Goal: Task Accomplishment & Management: Complete application form

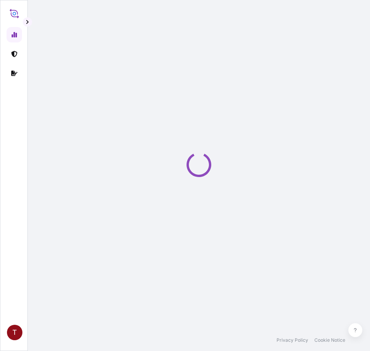
select select "2025"
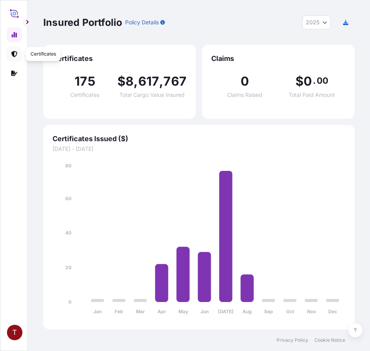
click at [11, 54] on link at bounding box center [14, 53] width 15 height 15
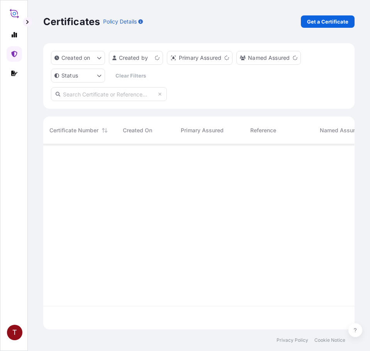
scroll to position [184, 305]
click at [319, 20] on p "Get a Certificate" at bounding box center [327, 22] width 41 height 8
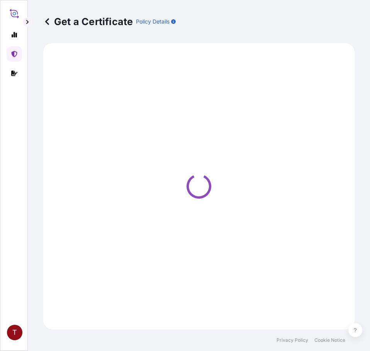
select select "Ocean Vessel"
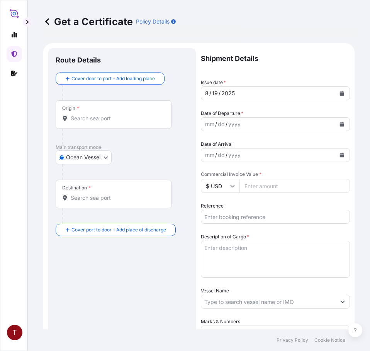
click at [85, 119] on input "Origin *" at bounding box center [116, 119] width 91 height 8
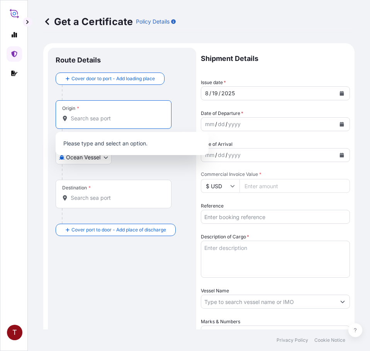
paste input "[GEOGRAPHIC_DATA], [GEOGRAPHIC_DATA]"
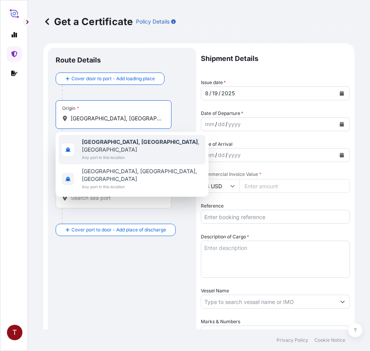
click at [101, 145] on b "[GEOGRAPHIC_DATA], [GEOGRAPHIC_DATA]" at bounding box center [140, 142] width 116 height 7
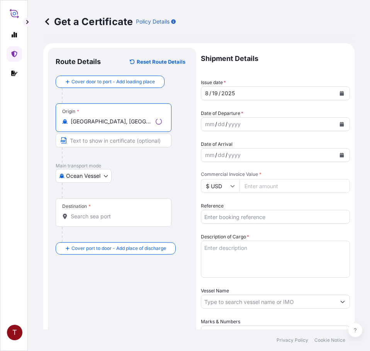
type input "[GEOGRAPHIC_DATA], [GEOGRAPHIC_DATA], [GEOGRAPHIC_DATA]"
click at [100, 219] on input "Destination *" at bounding box center [116, 217] width 91 height 8
paste input "[GEOGRAPHIC_DATA]"
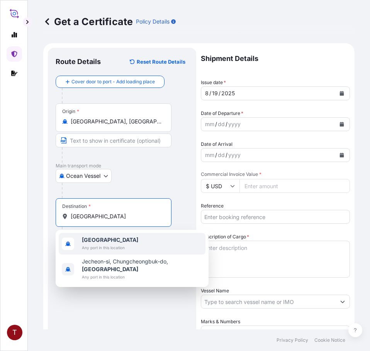
click at [125, 240] on span "[GEOGRAPHIC_DATA]" at bounding box center [110, 240] width 56 height 8
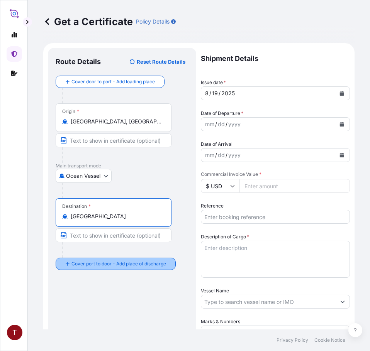
type input "[GEOGRAPHIC_DATA]"
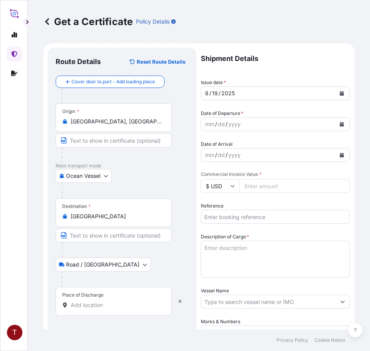
scroll to position [208, 0]
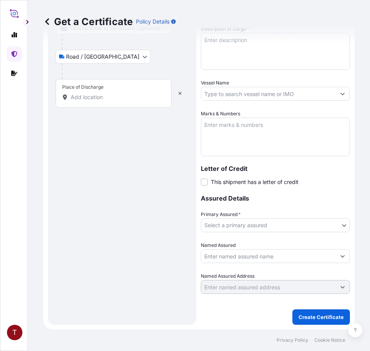
click at [112, 99] on input "Place of Discharge" at bounding box center [116, 97] width 91 height 8
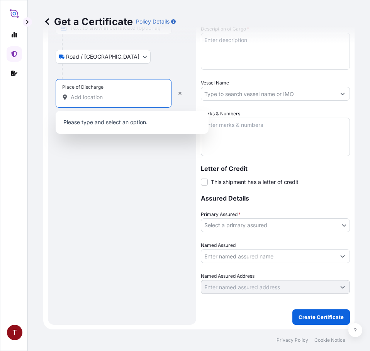
paste input "[GEOGRAPHIC_DATA], [GEOGRAPHIC_DATA]"
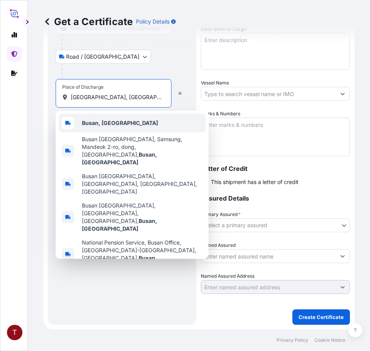
click at [118, 121] on b "Busan, [GEOGRAPHIC_DATA]" at bounding box center [120, 123] width 76 height 7
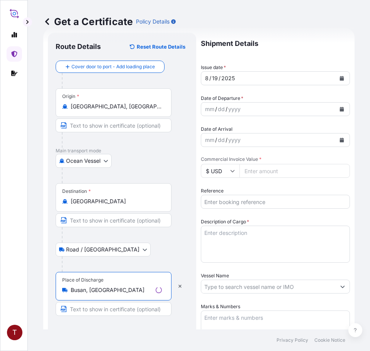
scroll to position [0, 0]
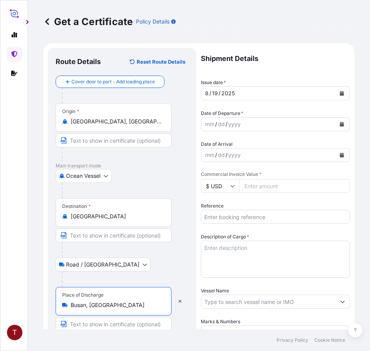
type input "Busan, [GEOGRAPHIC_DATA]"
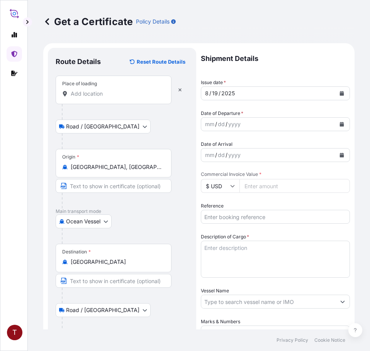
click at [104, 95] on input "Place of loading" at bounding box center [116, 94] width 91 height 8
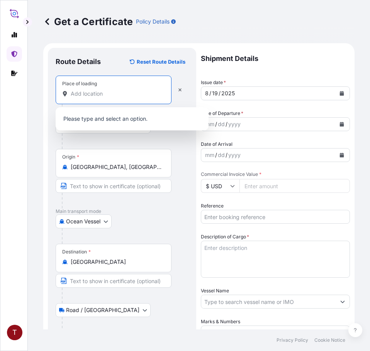
paste input "[GEOGRAPHIC_DATA], [GEOGRAPHIC_DATA]"
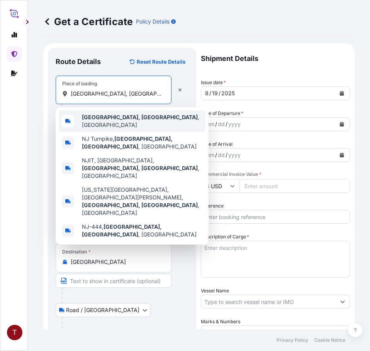
click at [153, 121] on div "[GEOGRAPHIC_DATA], [GEOGRAPHIC_DATA] , [GEOGRAPHIC_DATA]" at bounding box center [132, 121] width 147 height 22
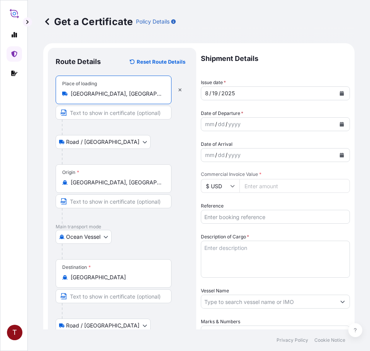
type input "[GEOGRAPHIC_DATA], [GEOGRAPHIC_DATA], [GEOGRAPHIC_DATA]"
click at [339, 124] on icon "Calendar" at bounding box center [341, 124] width 5 height 5
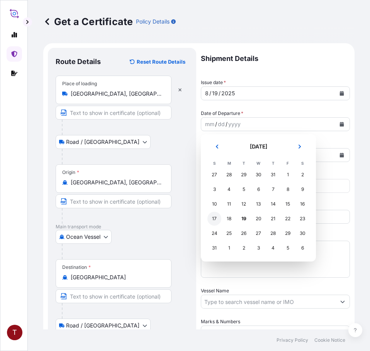
click at [213, 217] on div "17" at bounding box center [214, 219] width 14 height 14
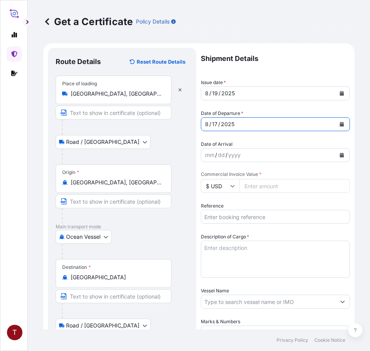
click at [336, 155] on button "Calendar" at bounding box center [342, 155] width 12 height 12
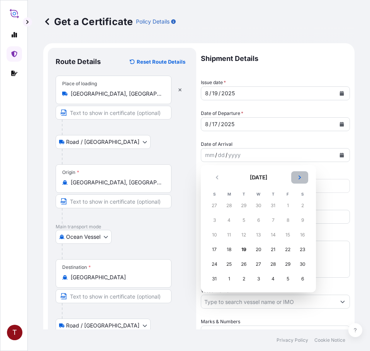
click at [297, 175] on icon "Next" at bounding box center [299, 177] width 5 height 5
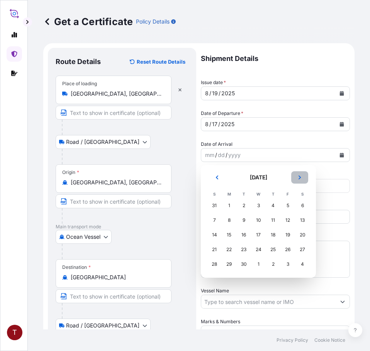
click at [297, 175] on icon "Next" at bounding box center [299, 177] width 5 height 5
click at [258, 218] on div "8" at bounding box center [258, 221] width 14 height 14
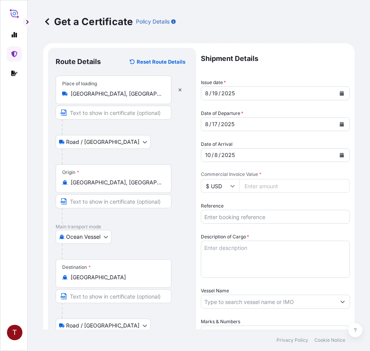
click at [263, 187] on input "Commercial Invoice Value *" at bounding box center [294, 186] width 110 height 14
paste input "36202.49"
type input "36202.49"
click at [237, 215] on input "Reference" at bounding box center [275, 217] width 149 height 14
paste input "10420832284"
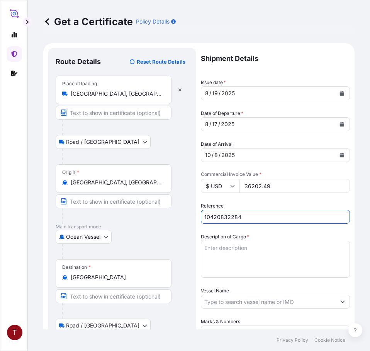
type input "10420832284"
click at [229, 250] on textarea "Description of Cargo *" at bounding box center [275, 259] width 149 height 37
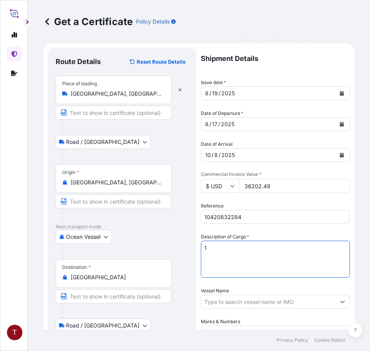
paste textarea "BULK UNPACKED LOADED INTO 1 20FT ISOTANK - NONDANGEROUS LIQUIDS CALIMULSE L-50"
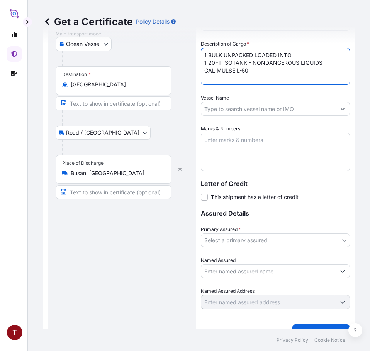
scroll to position [208, 0]
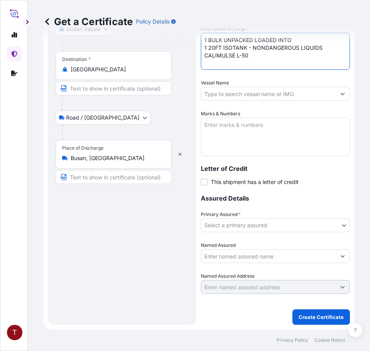
type textarea "1 BULK UNPACKED LOADED INTO 1 20FT ISOTANK - NONDANGEROUS LIQUIDS CALIMULSE L-50"
click at [232, 90] on input "Vessel Name" at bounding box center [268, 94] width 134 height 14
paste input "KANDLA EXPRESS 534W"
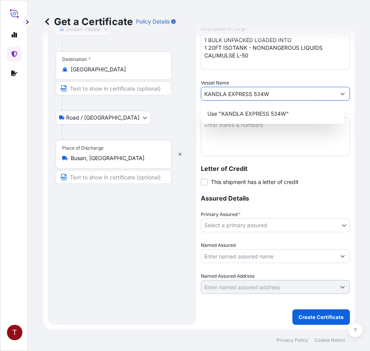
type input "KANDLA EXPRESS 534W"
click at [273, 141] on textarea "Marks & Numbers" at bounding box center [275, 137] width 149 height 39
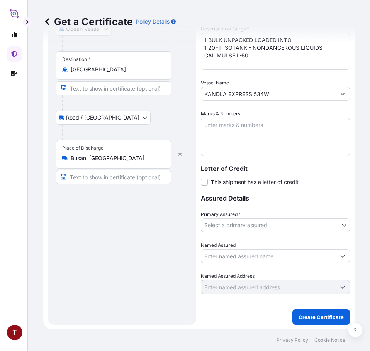
click at [224, 127] on textarea "Marks & Numbers" at bounding box center [275, 137] width 149 height 39
paste textarea "10420832284 107886 235601 HRP25-120Z"
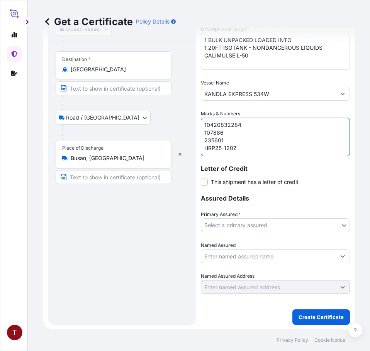
scroll to position [3, 0]
drag, startPoint x: 233, startPoint y: 132, endPoint x: 200, endPoint y: 131, distance: 32.8
click at [200, 131] on form "Route Details Reset Route Details Place of loading [GEOGRAPHIC_DATA], [GEOGRAPH…" at bounding box center [198, 82] width 311 height 495
type textarea "10420832284 235601 HRP25-120Z"
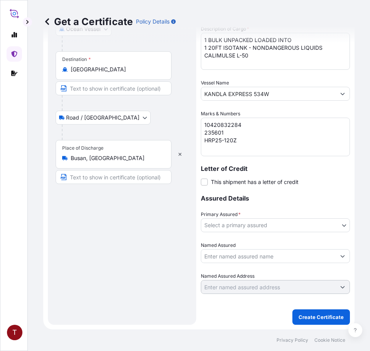
click at [254, 225] on body "T Get a Certificate Policy Details Route Details Reset Route Details Place of l…" at bounding box center [185, 175] width 370 height 351
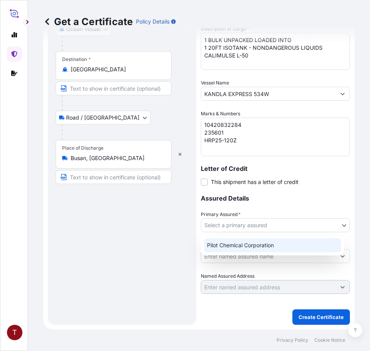
click at [246, 246] on div "Pilot Chemical Corporation" at bounding box center [272, 246] width 137 height 14
select select "31545"
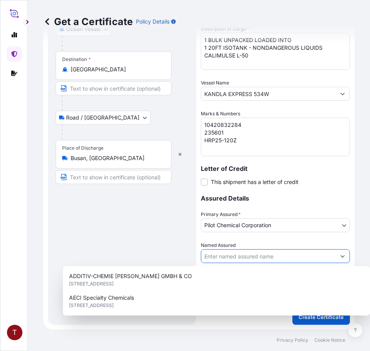
click at [257, 256] on input "Named Assured" at bounding box center [268, 256] width 134 height 14
paste input "HEERAE CORP. [STREET_ADDRESS]"
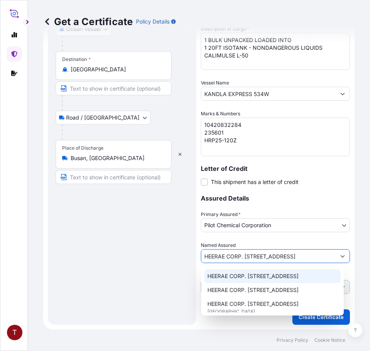
click at [268, 280] on span "HEERAE CORP. [STREET_ADDRESS]" at bounding box center [252, 277] width 91 height 8
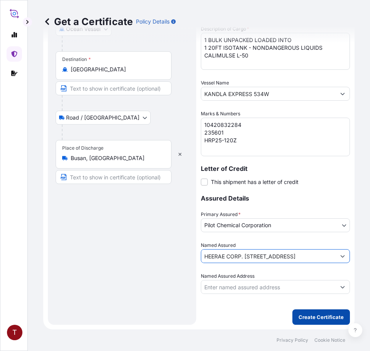
type input "HEERAE CORP. [STREET_ADDRESS]"
click at [310, 317] on p "Create Certificate" at bounding box center [320, 318] width 45 height 8
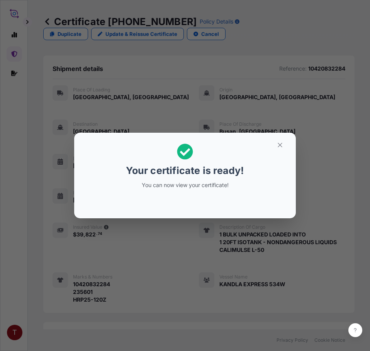
click at [249, 168] on h2 "Your certificate is ready! You can now view your certificate!" at bounding box center [184, 166] width 209 height 55
click at [281, 145] on icon "button" at bounding box center [279, 145] width 7 height 7
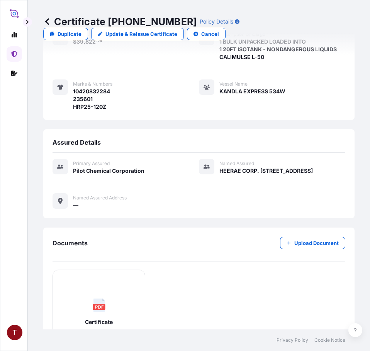
scroll to position [299, 0]
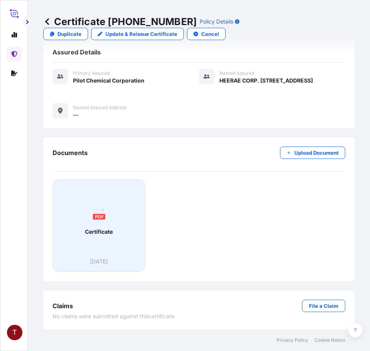
click at [109, 227] on div "PDF Certificate" at bounding box center [99, 222] width 80 height 72
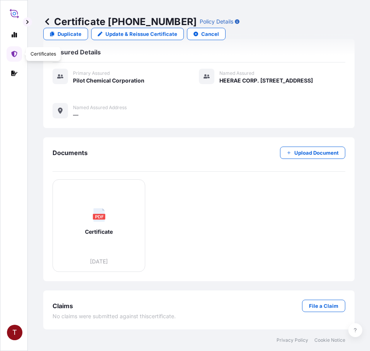
click at [13, 54] on icon at bounding box center [14, 54] width 6 height 6
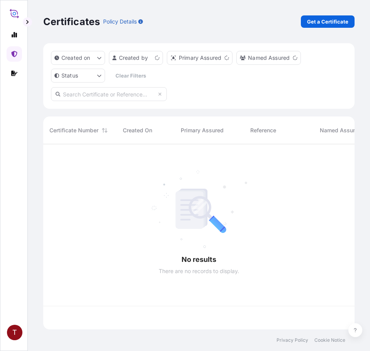
scroll to position [184, 305]
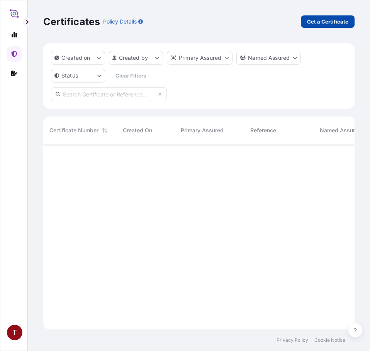
click at [320, 18] on p "Get a Certificate" at bounding box center [327, 22] width 41 height 8
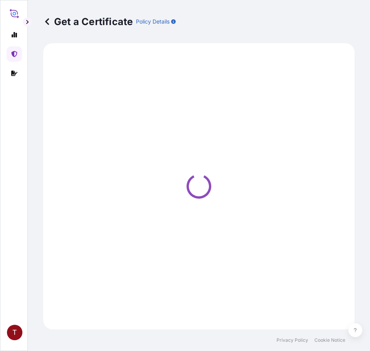
select select "Ocean Vessel"
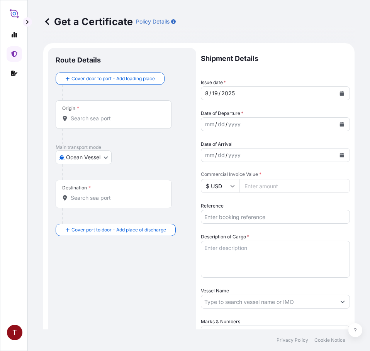
drag, startPoint x: 90, startPoint y: 118, endPoint x: 64, endPoint y: 109, distance: 27.5
click at [90, 118] on input "Origin *" at bounding box center [116, 119] width 91 height 8
paste input "[GEOGRAPHIC_DATA], [GEOGRAPHIC_DATA]"
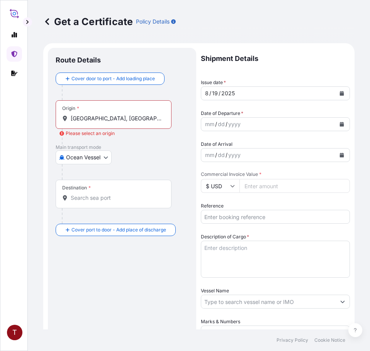
click at [92, 124] on div "Origin * [GEOGRAPHIC_DATA], [GEOGRAPHIC_DATA]" at bounding box center [114, 114] width 116 height 29
click at [92, 122] on input "[GEOGRAPHIC_DATA], [GEOGRAPHIC_DATA]" at bounding box center [116, 119] width 91 height 8
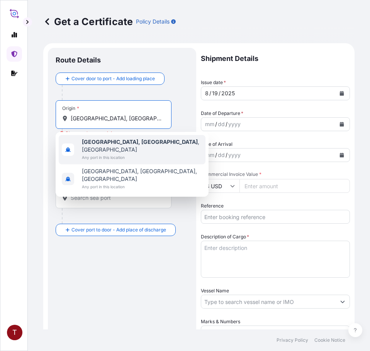
click at [125, 138] on div "[GEOGRAPHIC_DATA], [GEOGRAPHIC_DATA] , [GEOGRAPHIC_DATA] Any port in this locat…" at bounding box center [132, 149] width 147 height 29
type input "[GEOGRAPHIC_DATA], [GEOGRAPHIC_DATA], [GEOGRAPHIC_DATA]"
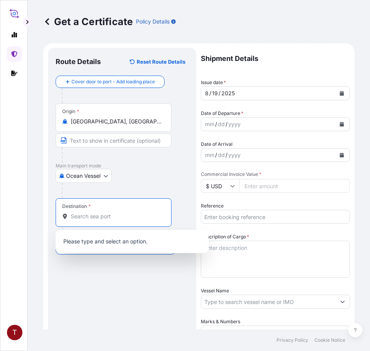
click at [97, 215] on input "Destination *" at bounding box center [116, 217] width 91 height 8
paste input "[GEOGRAPHIC_DATA]"
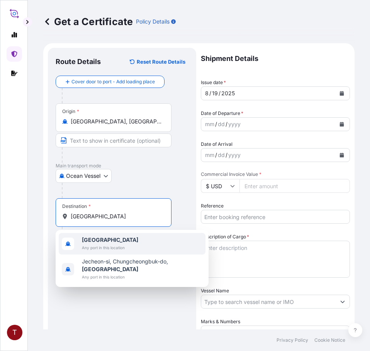
click at [105, 249] on span "Any port in this location" at bounding box center [110, 248] width 56 height 8
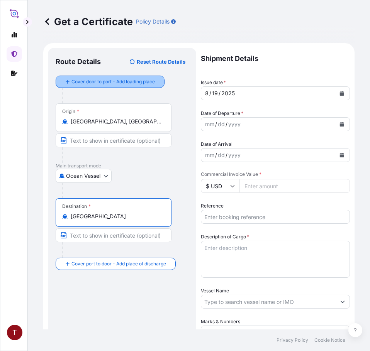
type input "[GEOGRAPHIC_DATA]"
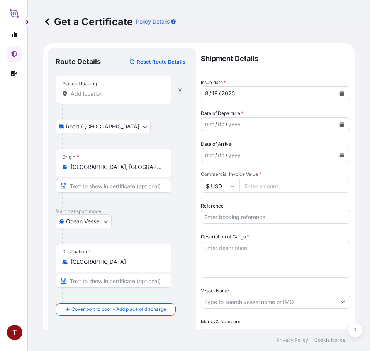
click at [94, 93] on input "Place of loading" at bounding box center [116, 94] width 91 height 8
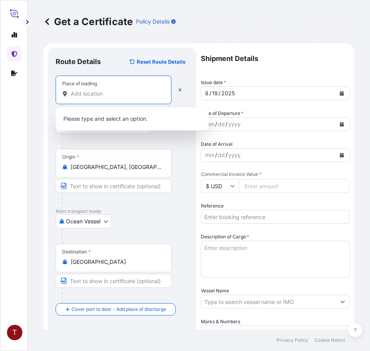
paste input "[GEOGRAPHIC_DATA], [GEOGRAPHIC_DATA]"
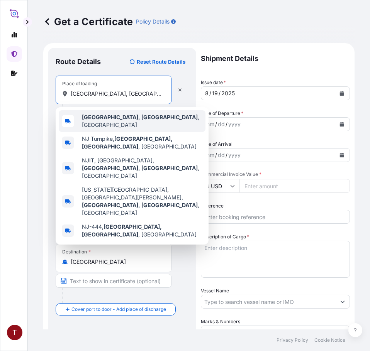
click at [96, 120] on b "[GEOGRAPHIC_DATA], [GEOGRAPHIC_DATA]" at bounding box center [140, 117] width 116 height 7
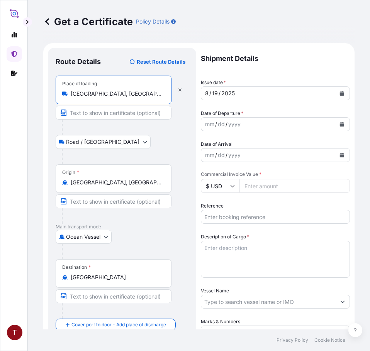
type input "[GEOGRAPHIC_DATA], [GEOGRAPHIC_DATA], [GEOGRAPHIC_DATA]"
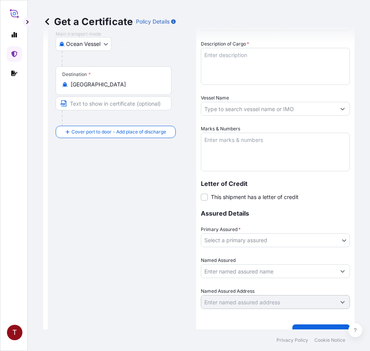
scroll to position [208, 0]
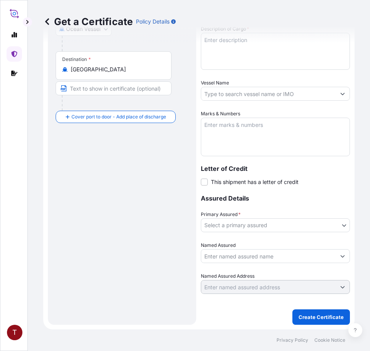
click at [127, 171] on div "Route Details Reset Route Details Place of loading [GEOGRAPHIC_DATA], [GEOGRAPH…" at bounding box center [122, 82] width 133 height 470
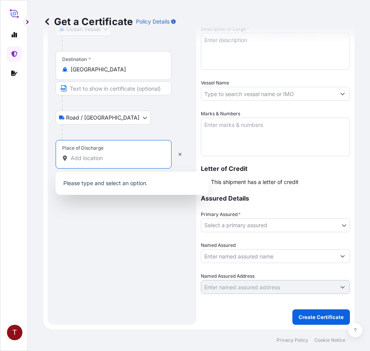
click at [89, 158] on input "Place of Discharge" at bounding box center [116, 158] width 91 height 8
paste input "[GEOGRAPHIC_DATA], [GEOGRAPHIC_DATA]"
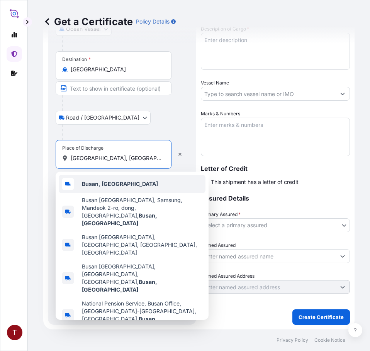
click at [117, 183] on b "Busan, [GEOGRAPHIC_DATA]" at bounding box center [120, 184] width 76 height 7
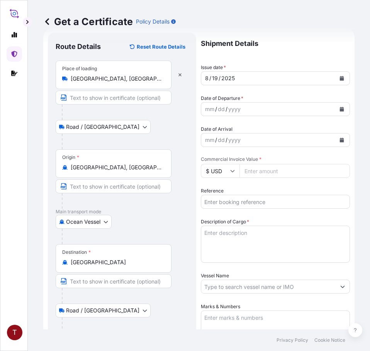
scroll to position [0, 0]
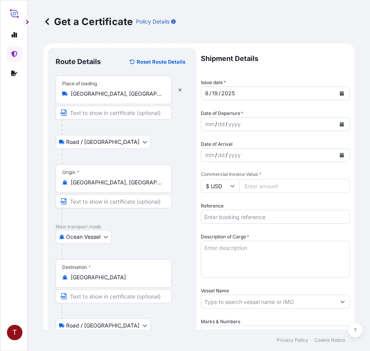
type input "Busan, [GEOGRAPHIC_DATA]"
click at [339, 123] on button "Calendar" at bounding box center [342, 124] width 12 height 12
click at [340, 124] on icon "Calendar" at bounding box center [342, 124] width 4 height 5
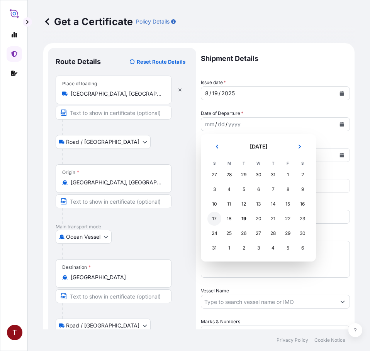
click at [215, 219] on div "17" at bounding box center [214, 219] width 14 height 14
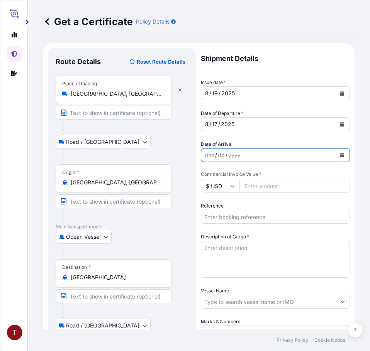
click at [336, 158] on button "Calendar" at bounding box center [342, 155] width 12 height 12
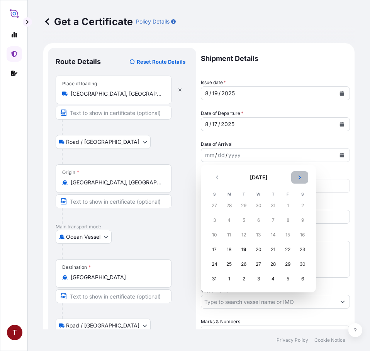
click at [297, 179] on button "Next" at bounding box center [299, 177] width 17 height 12
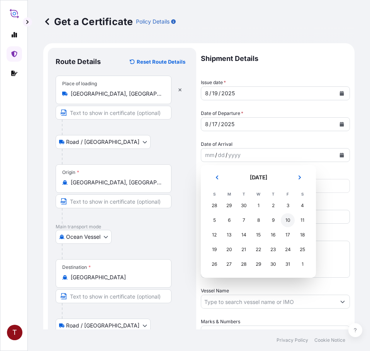
click at [287, 220] on div "10" at bounding box center [288, 221] width 14 height 14
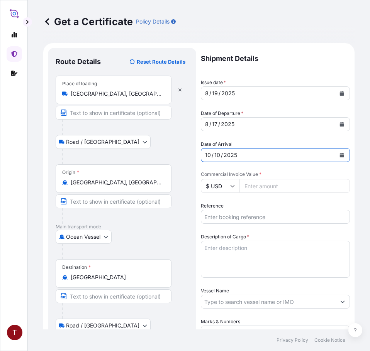
click at [339, 154] on icon "Calendar" at bounding box center [341, 155] width 5 height 5
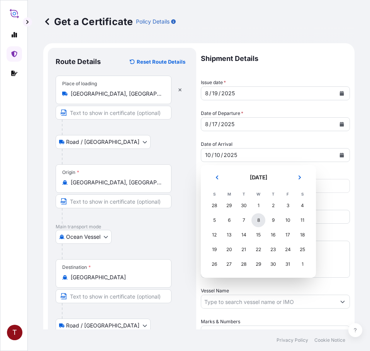
click at [256, 221] on div "8" at bounding box center [258, 221] width 14 height 14
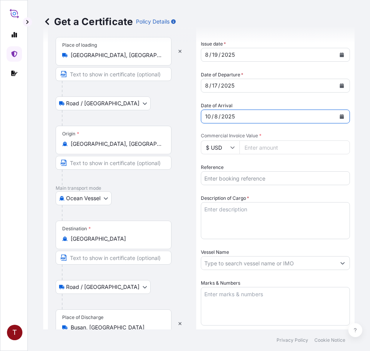
scroll to position [77, 0]
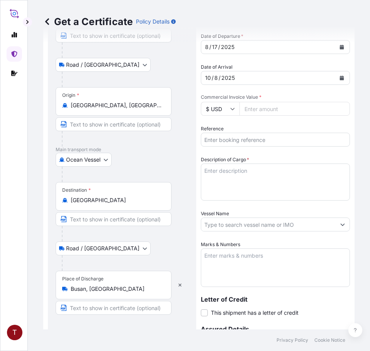
click at [258, 111] on input "Commercial Invoice Value *" at bounding box center [294, 109] width 110 height 14
paste input "35745.26"
type input "35745.26"
click at [229, 139] on input "Reference" at bounding box center [275, 140] width 149 height 14
paste input "10420832285"
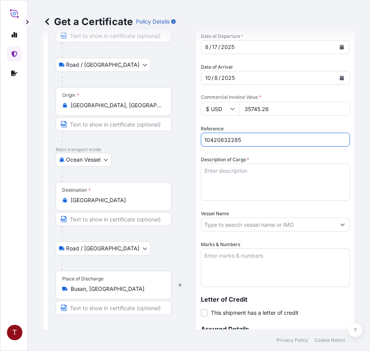
type input "10420832285"
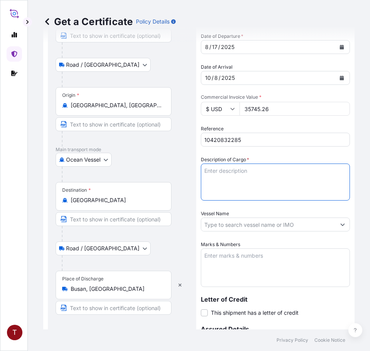
click at [248, 169] on textarea "Description of Cargo *" at bounding box center [275, 182] width 149 height 37
paste textarea "BULK UNPACKED LOADED INTO 1 20FT ISOTANK - NONDANGEROUS LIQUIDS CALIMULSE L-50"
type textarea "1 BULK UNPACKED LOADED INTO 1 20FT ISOTANK - NONDANGEROUS LIQUIDS CALIMULSE L-50"
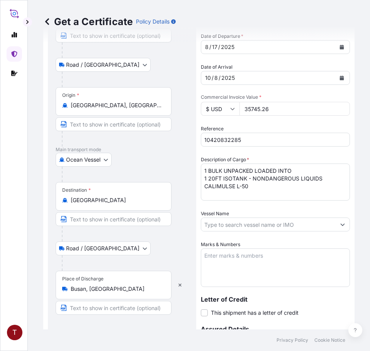
click at [239, 227] on input "Vessel Name" at bounding box center [268, 225] width 134 height 14
paste input "KANDLA EXPRESS 534W"
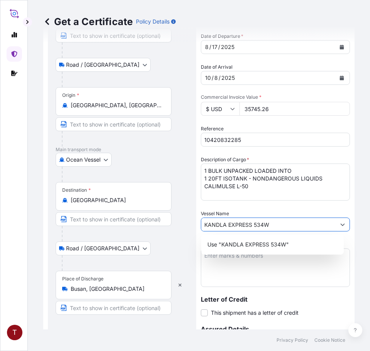
type input "KANDLA EXPRESS 534W"
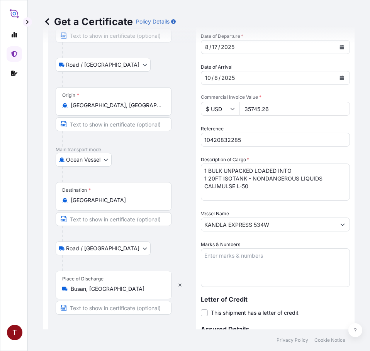
click at [261, 265] on textarea "Marks & Numbers" at bounding box center [275, 268] width 149 height 39
paste textarea "BULK UNPACKED LOADED INTO 1 20FT ISOTANK - NONDANGEROUS LIQUIDS CALIMULSE L-50"
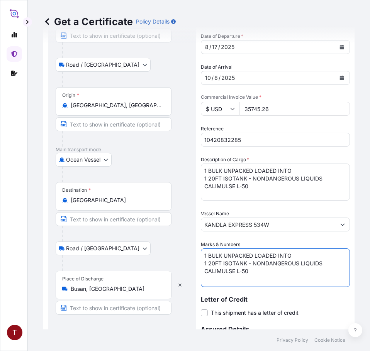
scroll to position [208, 0]
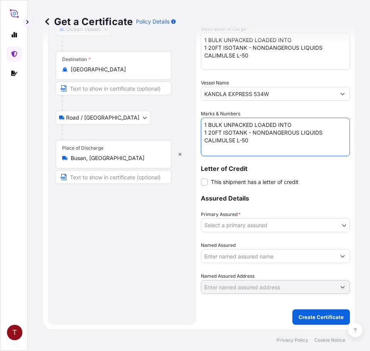
type textarea "1 BULK UNPACKED LOADED INTO 1 20FT ISOTANK - NONDANGEROUS LIQUIDS CALIMULSE L-50"
click at [231, 223] on body "T Get a Certificate Policy Details Route Details Reset Route Details Place of l…" at bounding box center [185, 175] width 370 height 351
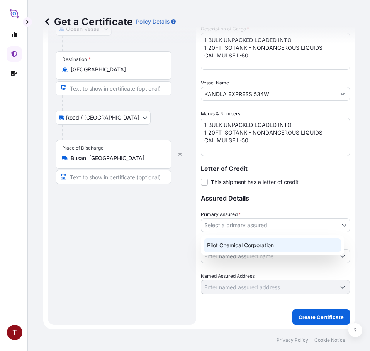
click at [231, 245] on div "Pilot Chemical Corporation" at bounding box center [272, 246] width 137 height 14
select select "31545"
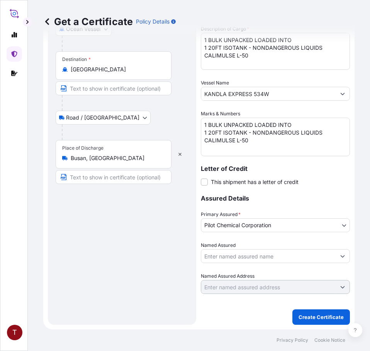
click at [283, 256] on input "Named Assured" at bounding box center [268, 256] width 134 height 14
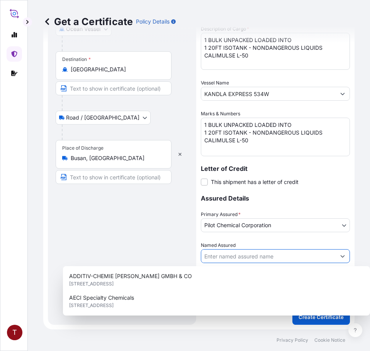
paste input "HEERAE CORP. [STREET_ADDRESS]"
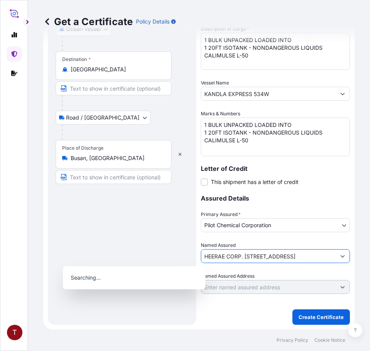
scroll to position [0, 166]
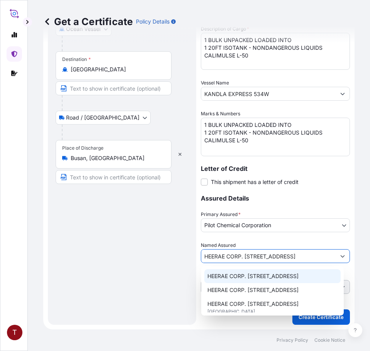
click at [236, 275] on span "HEERAE CORP. [STREET_ADDRESS]" at bounding box center [252, 277] width 91 height 8
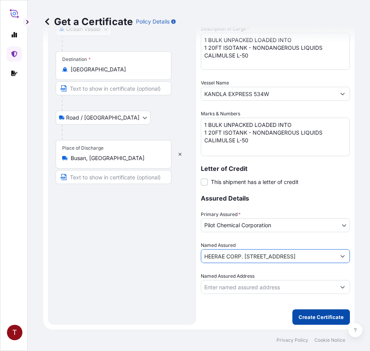
type input "HEERAE CORP. [STREET_ADDRESS]"
click at [312, 319] on p "Create Certificate" at bounding box center [320, 318] width 45 height 8
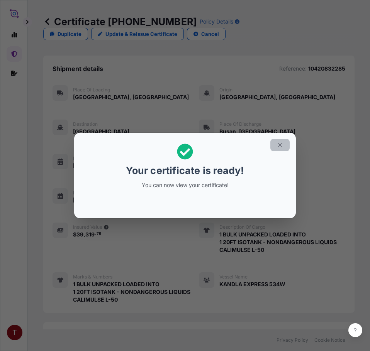
click at [282, 146] on icon "button" at bounding box center [279, 145] width 7 height 7
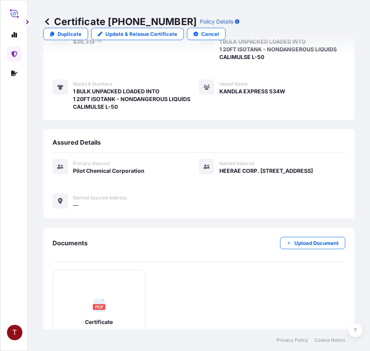
scroll to position [299, 0]
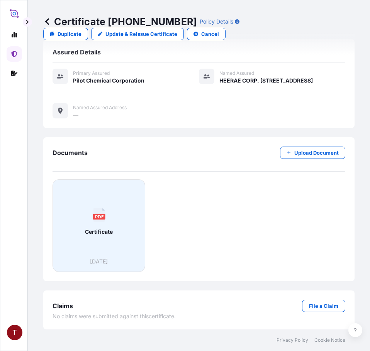
click at [105, 219] on rect at bounding box center [99, 217] width 12 height 6
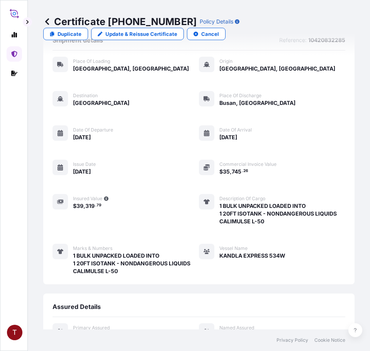
scroll to position [0, 0]
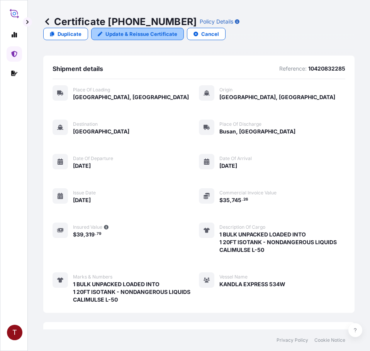
click at [113, 31] on p "Update & Reissue Certificate" at bounding box center [141, 34] width 72 height 8
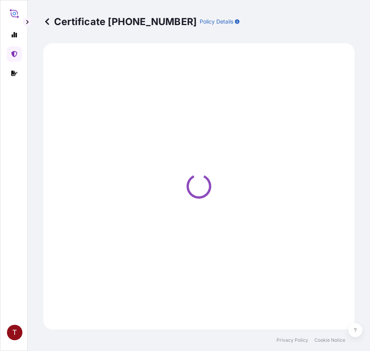
select select "Road / [GEOGRAPHIC_DATA]"
select select "Ocean Vessel"
select select "Road / [GEOGRAPHIC_DATA]"
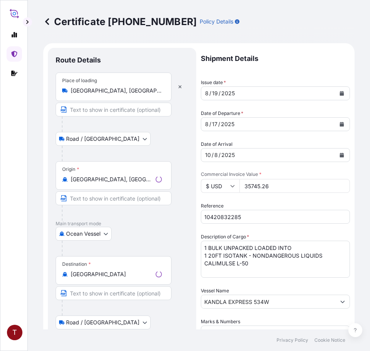
select select "31545"
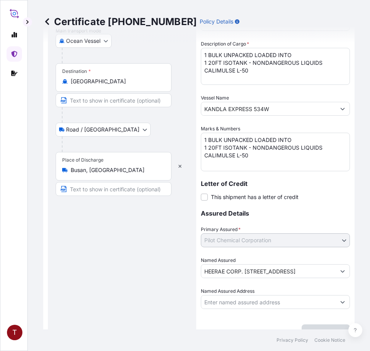
scroll to position [208, 0]
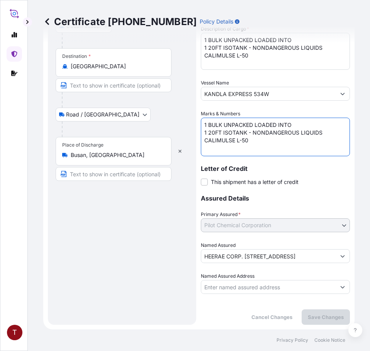
drag, startPoint x: 251, startPoint y: 142, endPoint x: 190, endPoint y: 117, distance: 65.1
click at [190, 117] on form "Route Details Place of loading [GEOGRAPHIC_DATA], [GEOGRAPHIC_DATA], [GEOGRAPHI…" at bounding box center [198, 82] width 311 height 495
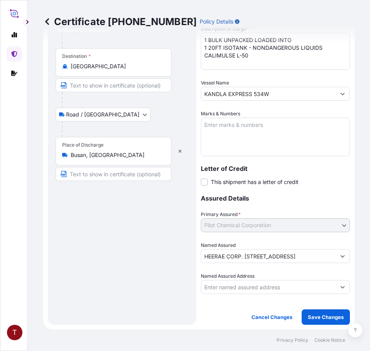
click at [225, 125] on textarea "1 BULK UNPACKED LOADED INTO 1 20FT ISOTANK - NONDANGEROUS LIQUIDS CALIMULSE L-50" at bounding box center [275, 137] width 149 height 39
paste textarea "10420832285 107886 235603 HRP25-122B"
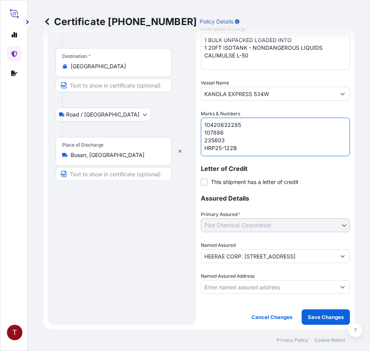
scroll to position [3, 0]
drag, startPoint x: 232, startPoint y: 132, endPoint x: 190, endPoint y: 132, distance: 42.5
click at [190, 132] on form "Route Details Place of loading [GEOGRAPHIC_DATA], [GEOGRAPHIC_DATA], [GEOGRAPHI…" at bounding box center [198, 82] width 311 height 495
type textarea "10420832285 235603 HRP25-122B"
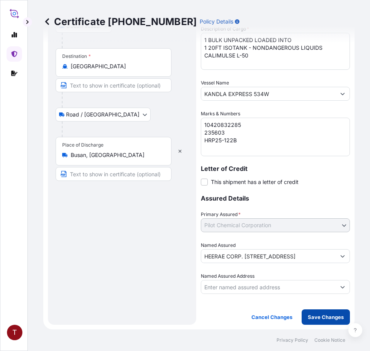
click at [308, 315] on p "Save Changes" at bounding box center [326, 318] width 36 height 8
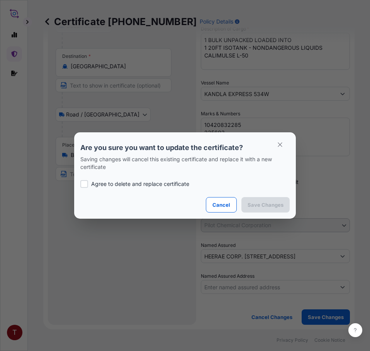
click at [93, 181] on p "Agree to delete and replace certificate" at bounding box center [140, 184] width 98 height 8
checkbox input "true"
click at [256, 206] on p "Save Changes" at bounding box center [266, 205] width 36 height 8
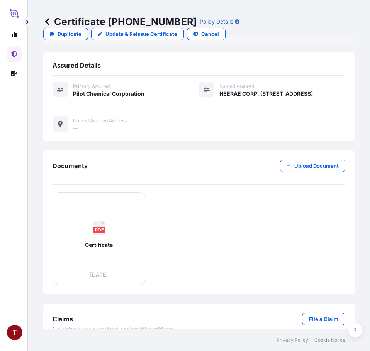
scroll to position [299, 0]
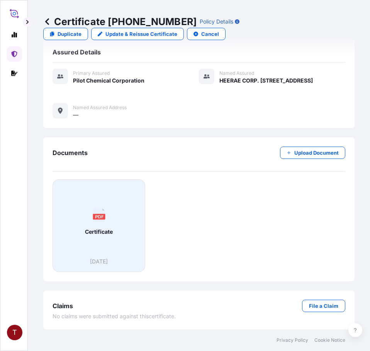
click at [118, 198] on div "PDF Certificate" at bounding box center [99, 222] width 80 height 72
